Goal: Transaction & Acquisition: Download file/media

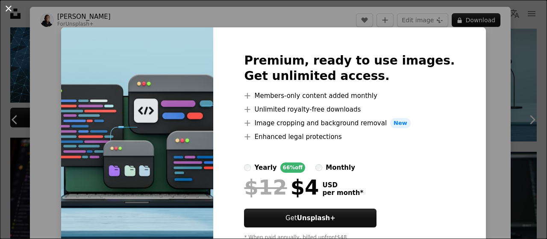
click at [6, 4] on button "An X shape" at bounding box center [8, 8] width 10 height 10
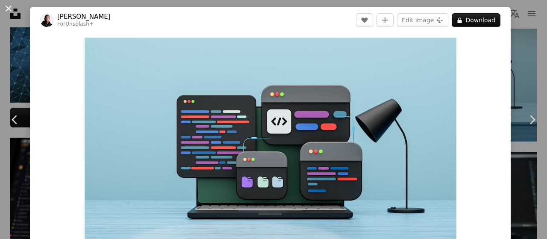
click at [9, 12] on button "An X shape" at bounding box center [8, 8] width 10 height 10
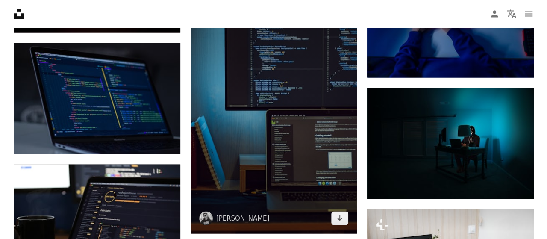
scroll to position [812, 0]
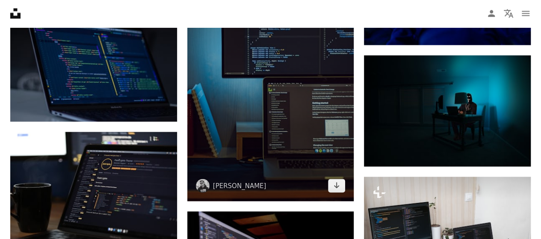
click at [279, 106] on img at bounding box center [270, 77] width 167 height 250
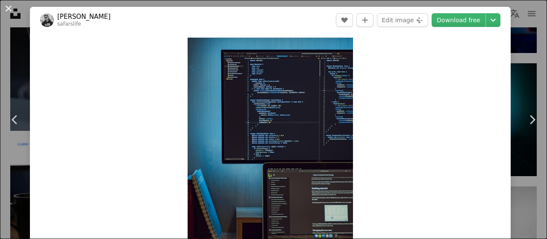
click at [6, 9] on button "An X shape" at bounding box center [8, 8] width 10 height 10
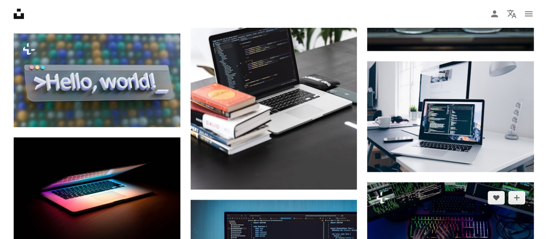
scroll to position [556, 0]
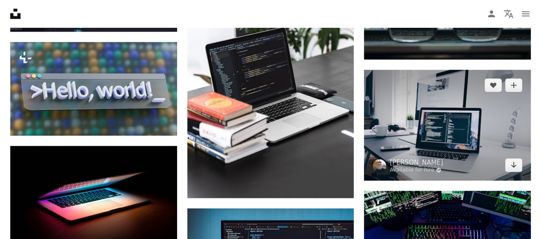
click at [450, 130] on img at bounding box center [447, 125] width 167 height 111
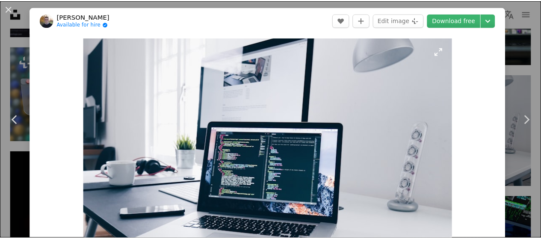
scroll to position [43, 0]
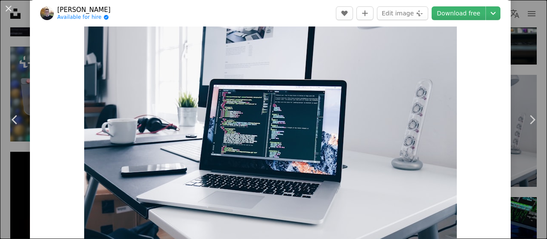
click at [11, 9] on button "An X shape" at bounding box center [8, 8] width 10 height 10
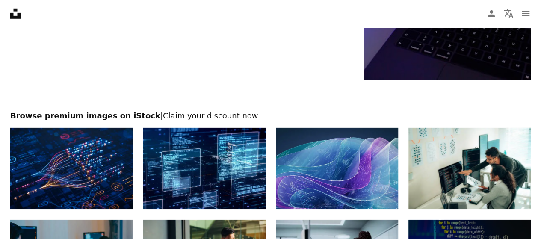
scroll to position [1325, 0]
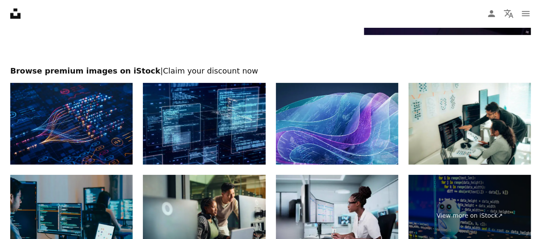
click at [217, 127] on img at bounding box center [204, 124] width 122 height 82
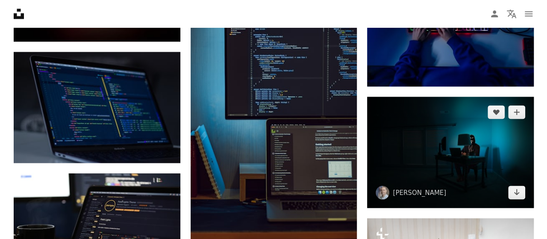
scroll to position [769, 0]
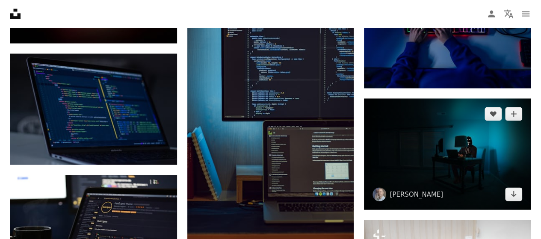
click at [421, 137] on img at bounding box center [447, 153] width 167 height 111
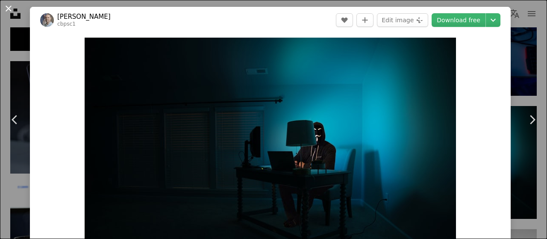
click at [9, 3] on button "An X shape" at bounding box center [8, 8] width 10 height 10
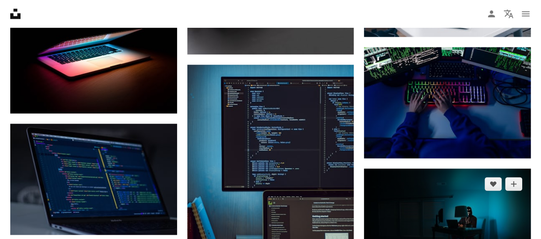
scroll to position [684, 0]
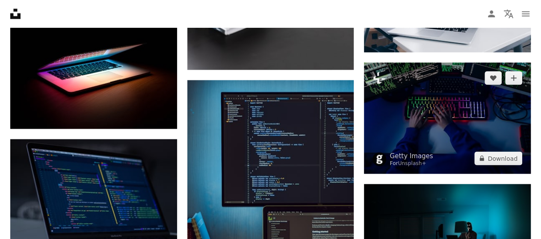
click at [454, 114] on img at bounding box center [447, 117] width 167 height 111
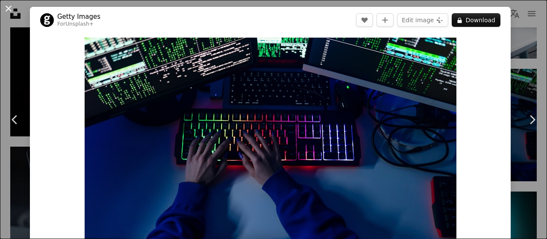
click at [6, 6] on button "An X shape" at bounding box center [8, 8] width 10 height 10
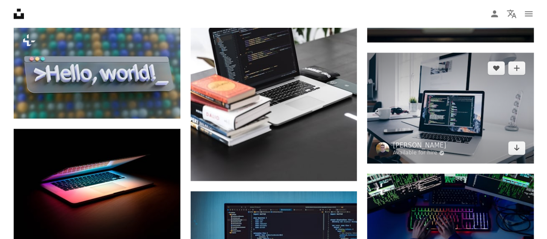
scroll to position [556, 0]
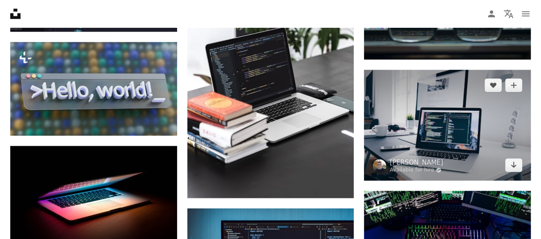
click at [443, 97] on img at bounding box center [447, 125] width 167 height 111
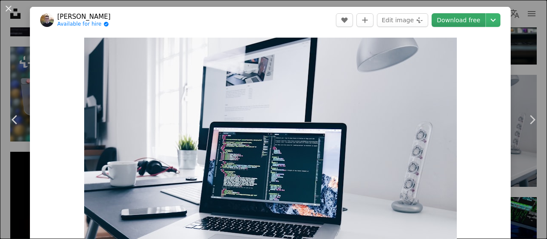
click at [462, 21] on link "Download free" at bounding box center [459, 20] width 54 height 14
